Goal: Information Seeking & Learning: Learn about a topic

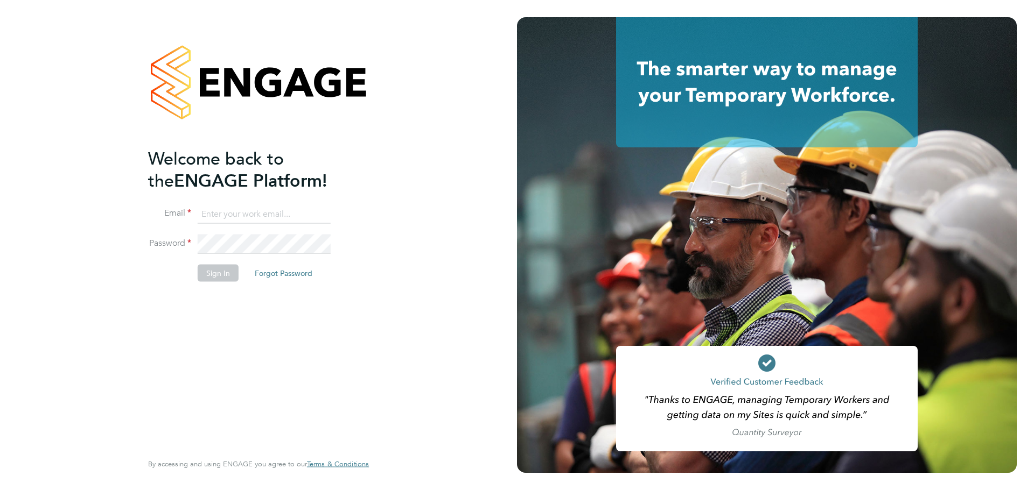
type input "emma.wells@randstad.co.uk"
click at [209, 212] on input "emma.wells@randstad.co.uk" at bounding box center [264, 214] width 133 height 19
click at [217, 275] on button "Sign In" at bounding box center [218, 273] width 41 height 17
type input "emma.wells@randstad.co.uk"
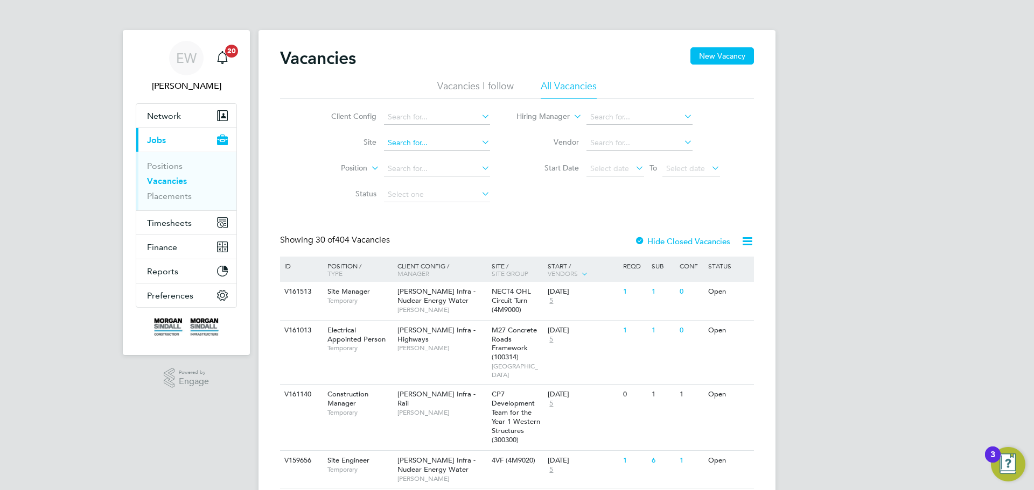
click at [406, 143] on input at bounding box center [437, 143] width 106 height 15
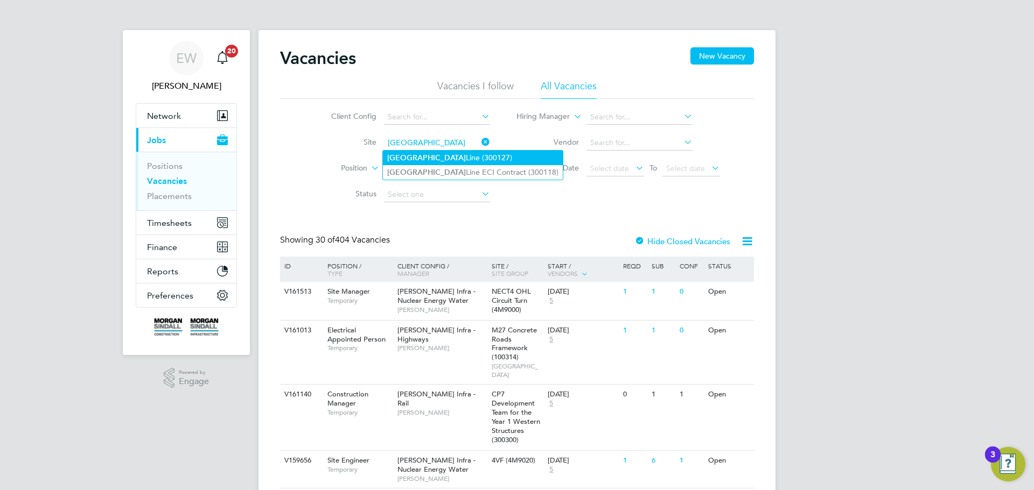
click at [409, 153] on b "Northumberland" at bounding box center [426, 157] width 79 height 9
type input "Northumberland Line (300127)"
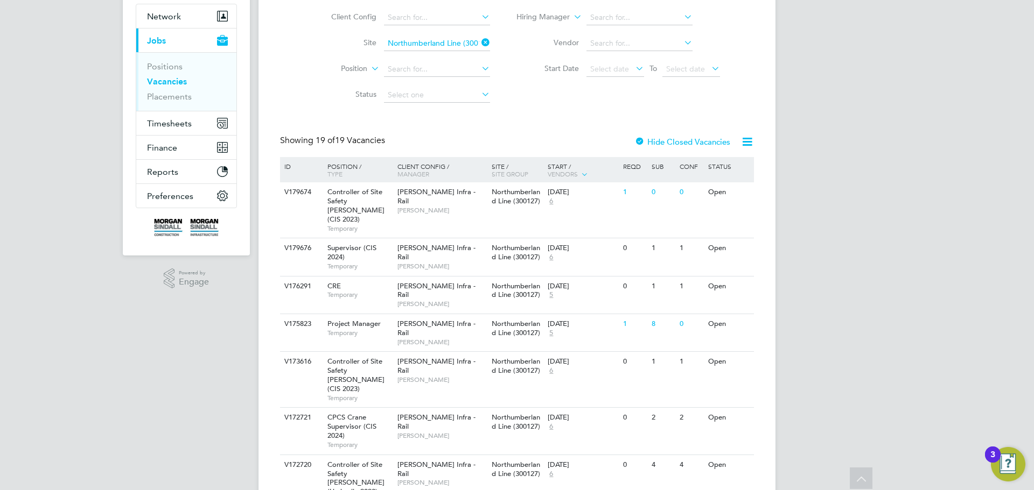
scroll to position [108, 0]
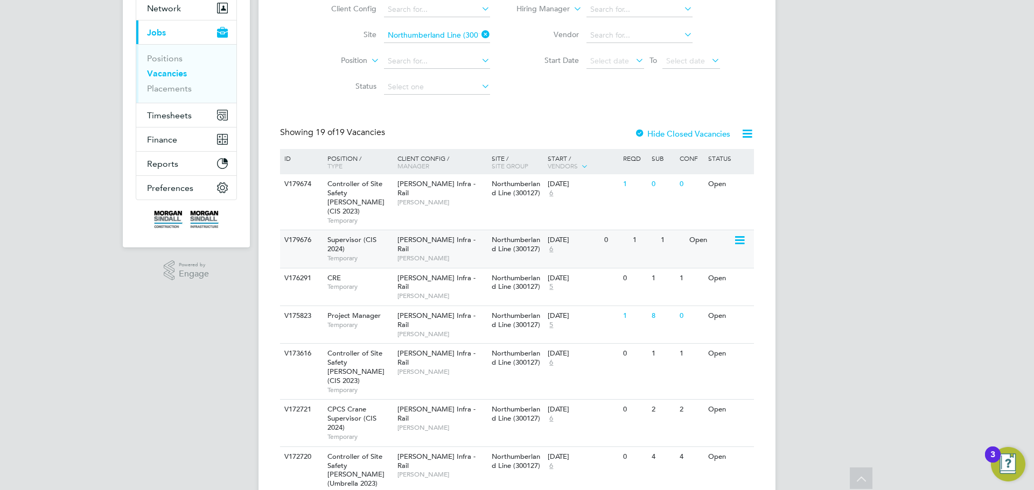
click at [345, 235] on span "Supervisor (CIS 2024)" at bounding box center [351, 244] width 49 height 18
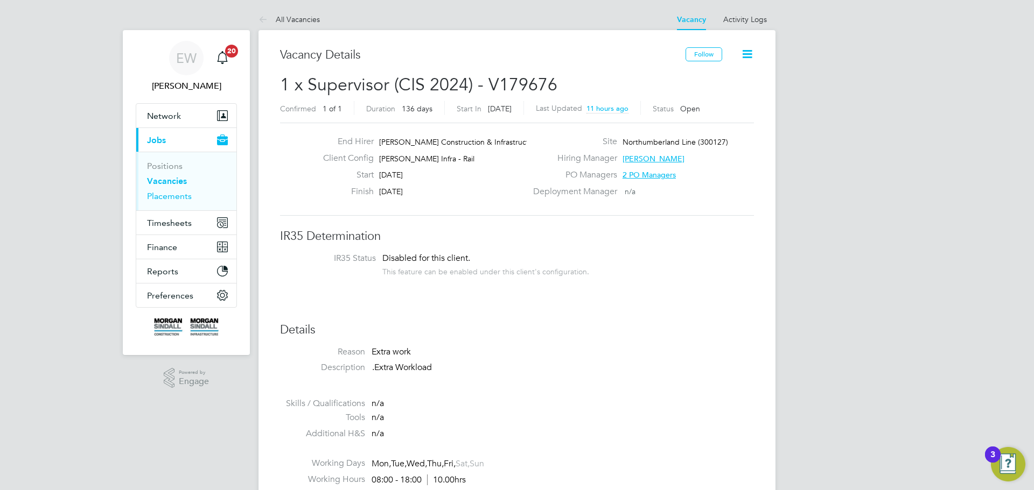
click at [171, 198] on link "Placements" at bounding box center [169, 196] width 45 height 10
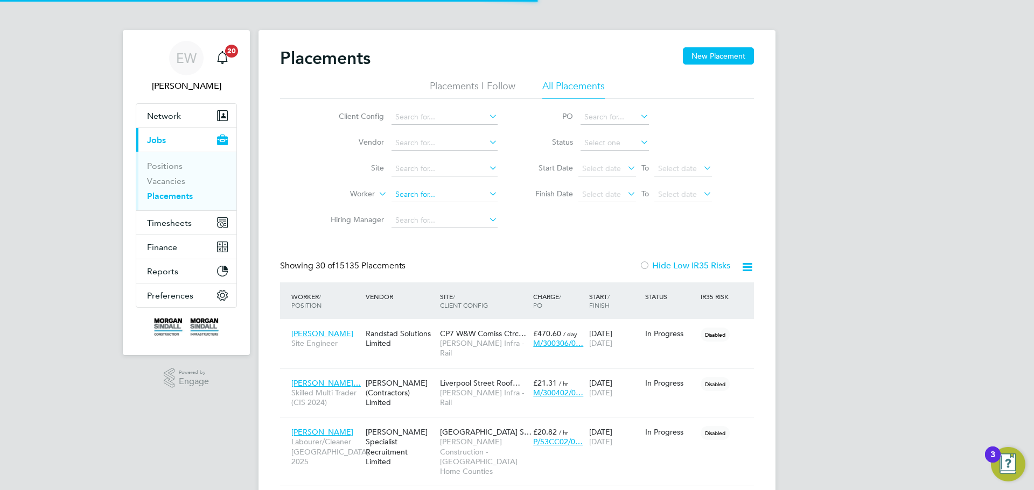
scroll to position [31, 94]
click at [407, 191] on input at bounding box center [444, 194] width 106 height 15
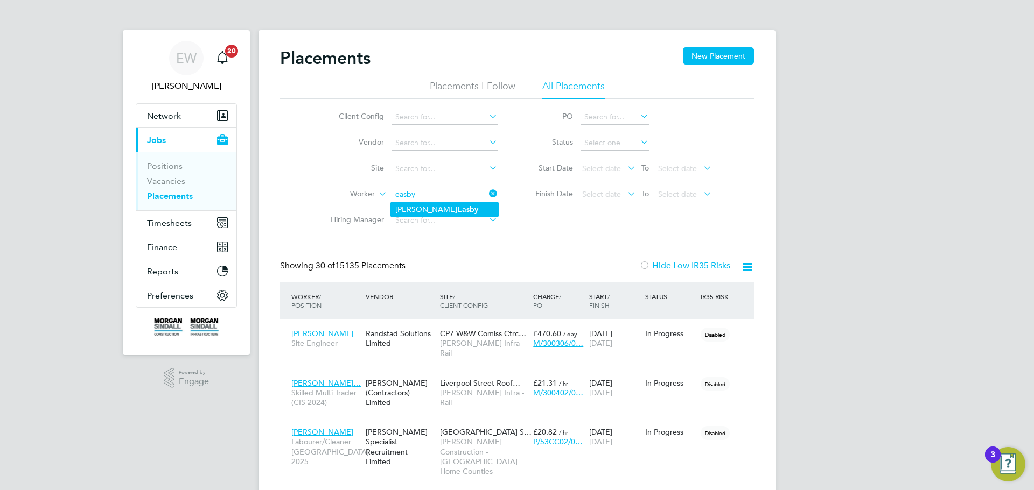
click at [457, 208] on b "Easby" at bounding box center [467, 209] width 21 height 9
type input "Thomas Easby"
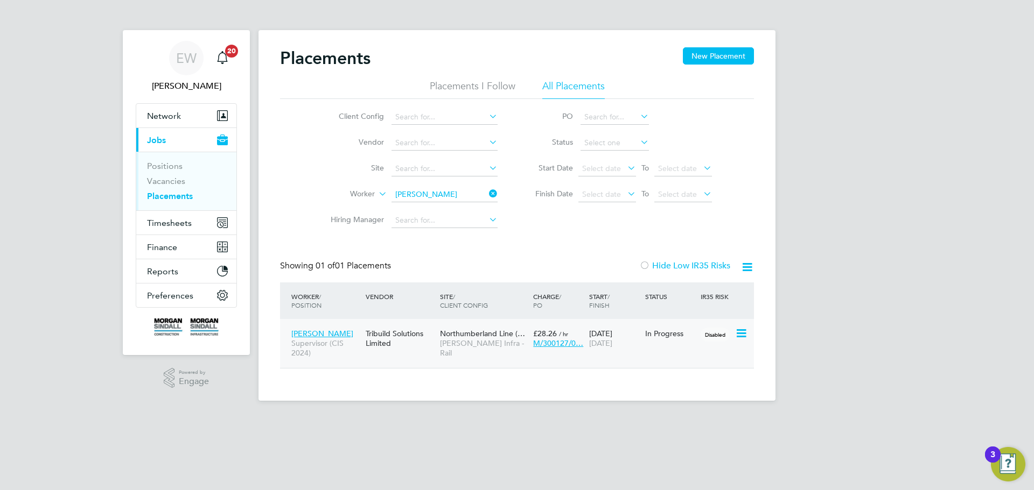
click at [585, 334] on div "£28.26 / hr M/300127/0…" at bounding box center [558, 339] width 56 height 30
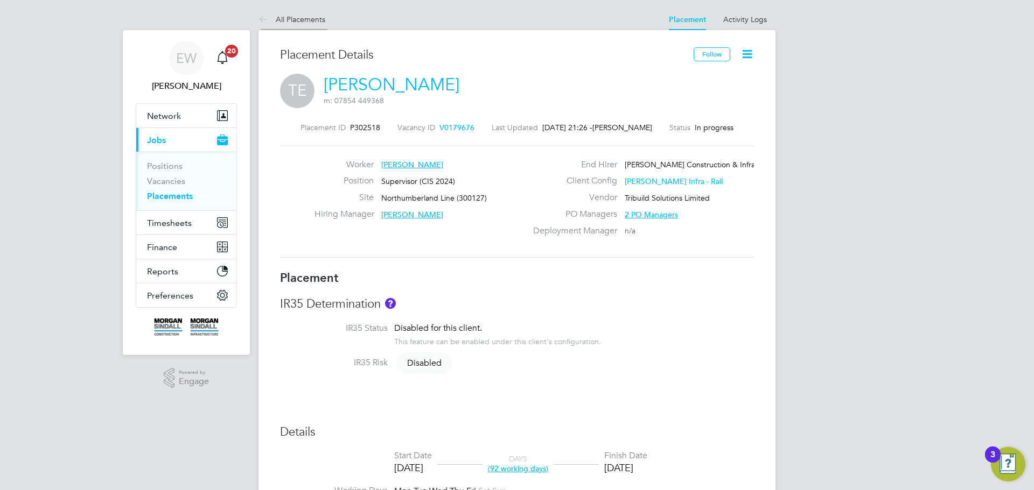
click at [258, 19] on icon at bounding box center [264, 19] width 13 height 13
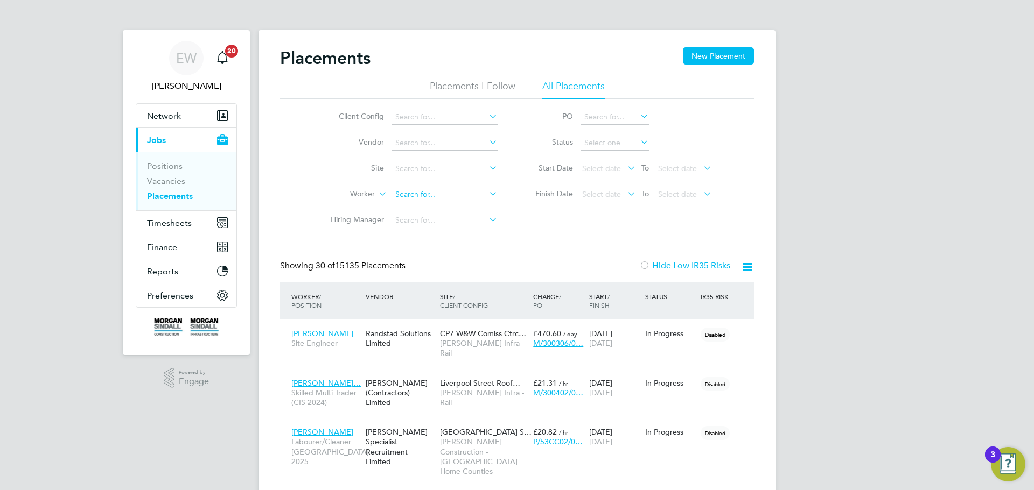
click at [413, 192] on input at bounding box center [444, 194] width 106 height 15
click at [160, 180] on link "Vacancies" at bounding box center [166, 181] width 38 height 10
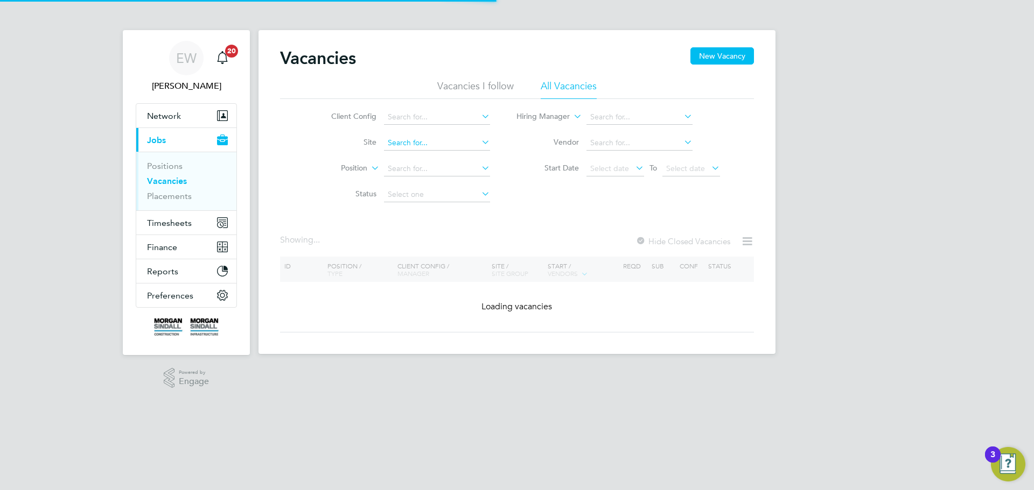
click at [407, 141] on input at bounding box center [437, 143] width 106 height 15
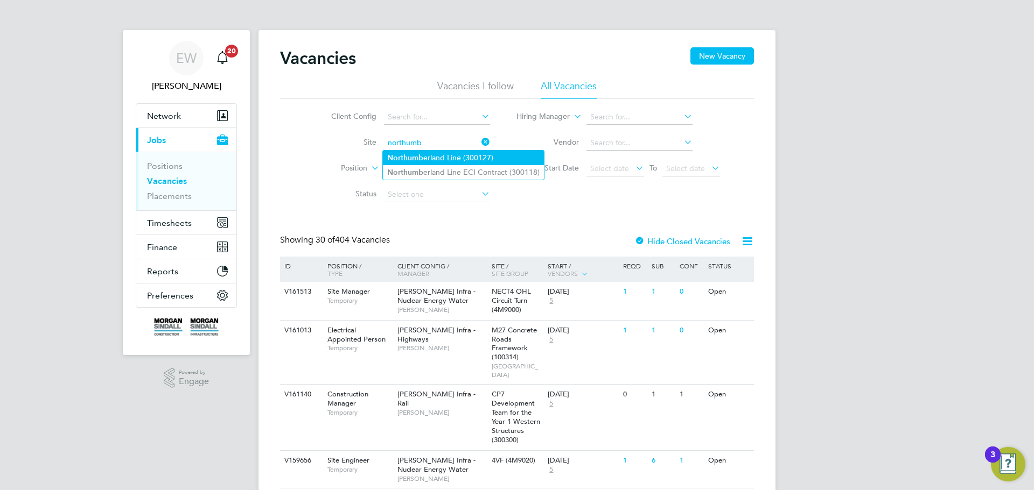
click at [428, 156] on li "Northumb erland Line (300127)" at bounding box center [463, 158] width 161 height 15
type input "Northumberland Line (300127)"
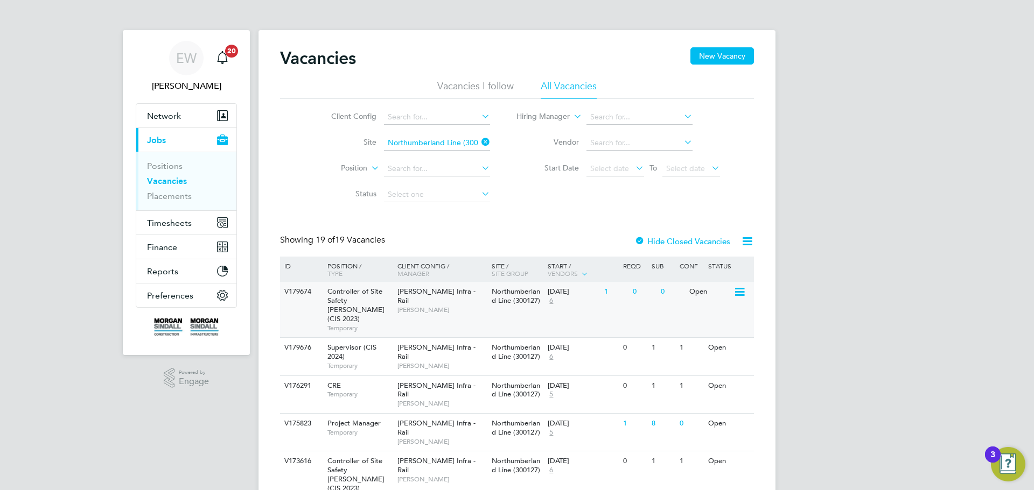
click at [386, 298] on div "Controller of Site Safety COSS (CIS 2023) Temporary" at bounding box center [356, 309] width 75 height 55
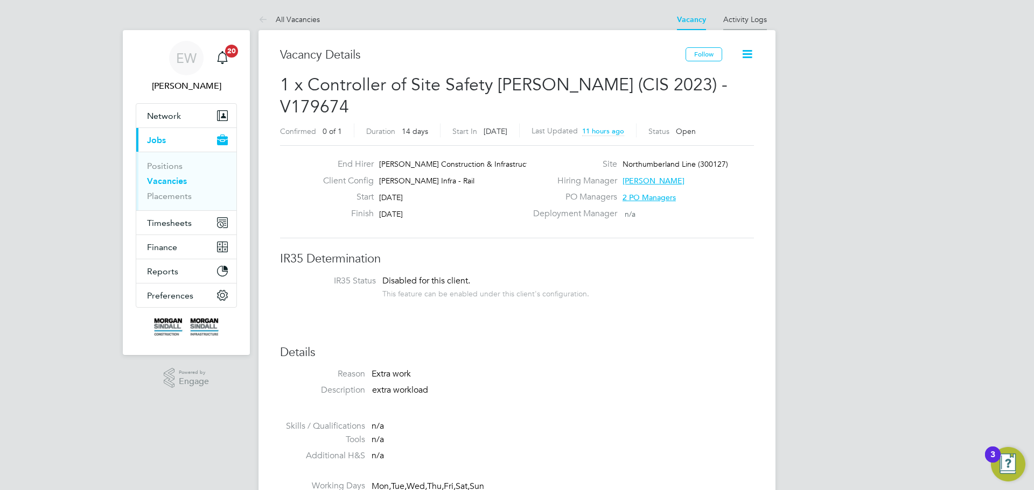
click at [740, 21] on link "Activity Logs" at bounding box center [745, 20] width 44 height 10
